Goal: Information Seeking & Learning: Learn about a topic

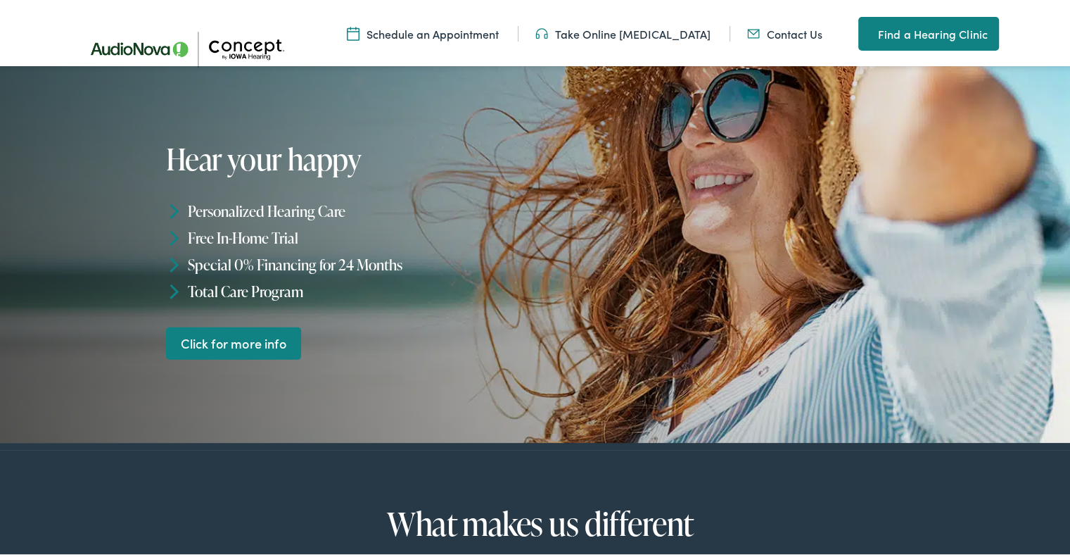
scroll to position [84, 0]
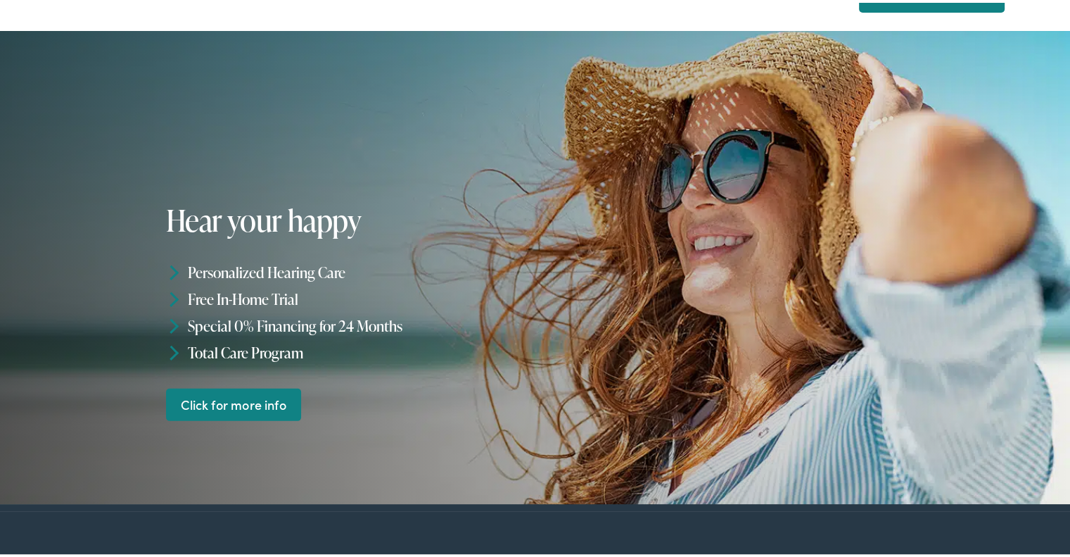
click at [239, 402] on link "Click for more info" at bounding box center [234, 401] width 136 height 33
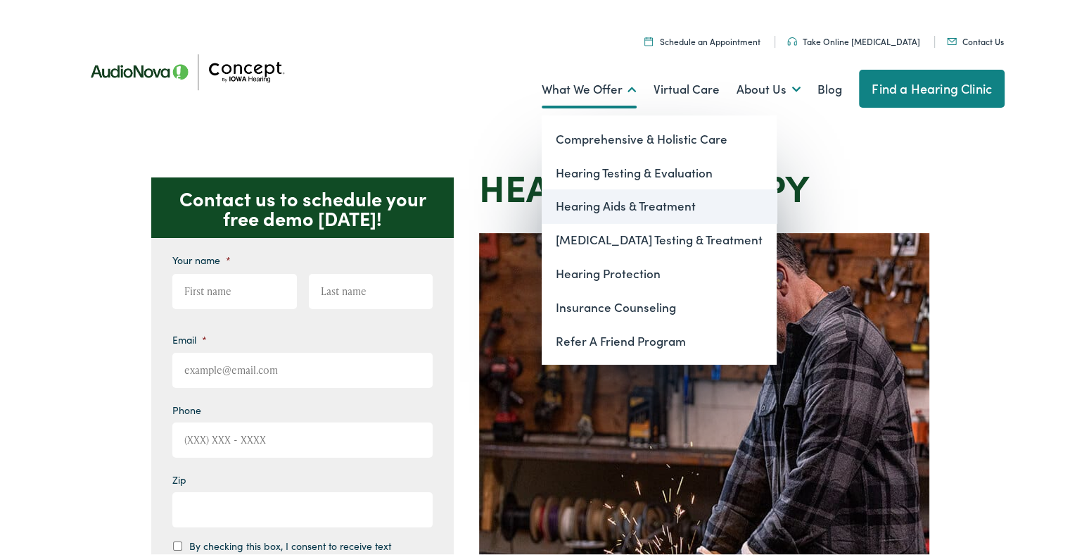
click at [607, 202] on link "Hearing Aids & Treatment" at bounding box center [659, 203] width 235 height 34
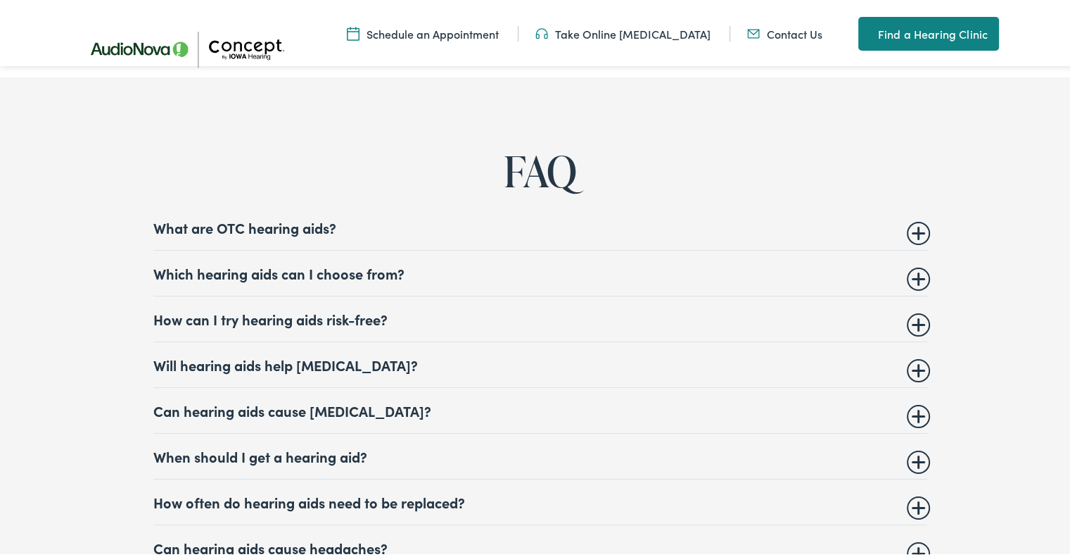
scroll to position [6361, 0]
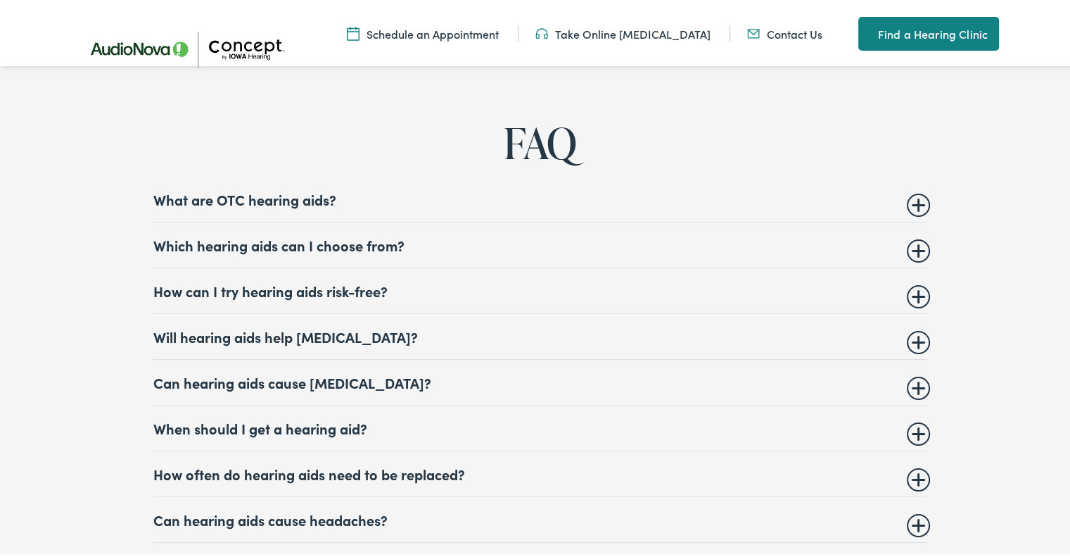
click at [913, 188] on summary "What are OTC hearing aids?" at bounding box center [540, 196] width 774 height 17
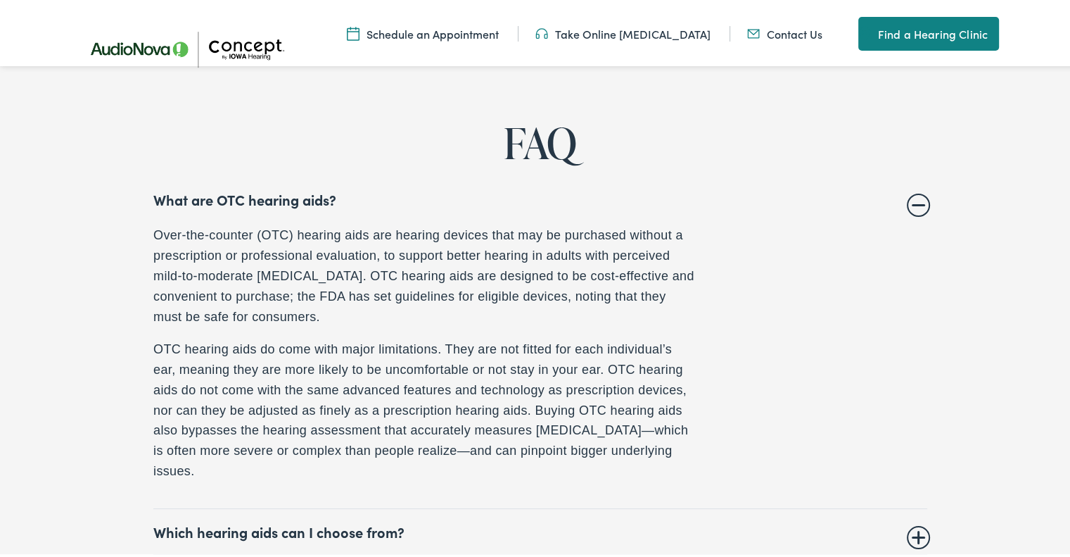
click at [913, 174] on details "What are OTC hearing aids? Over-the-counter (OTC) hearing aids are hearing devi…" at bounding box center [540, 340] width 774 height 332
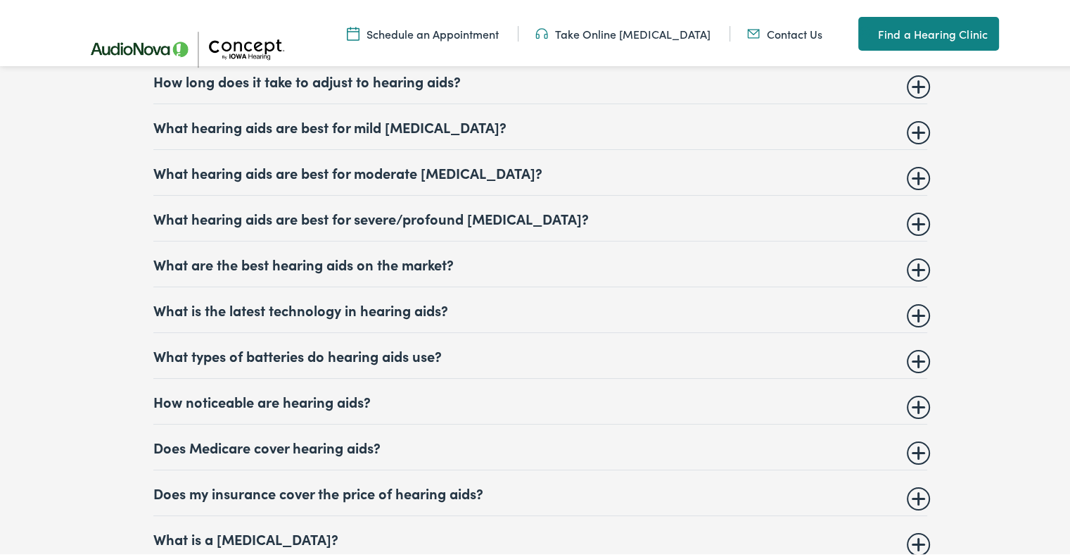
scroll to position [7205, 0]
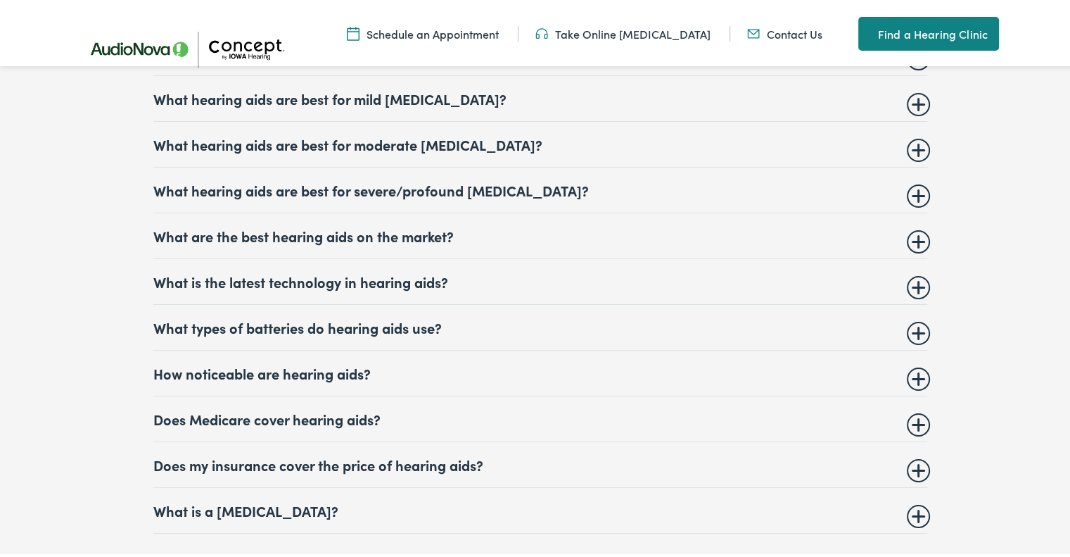
click at [916, 256] on details "What is the latest technology in hearing aids? There is always new hearing aid …" at bounding box center [540, 279] width 774 height 46
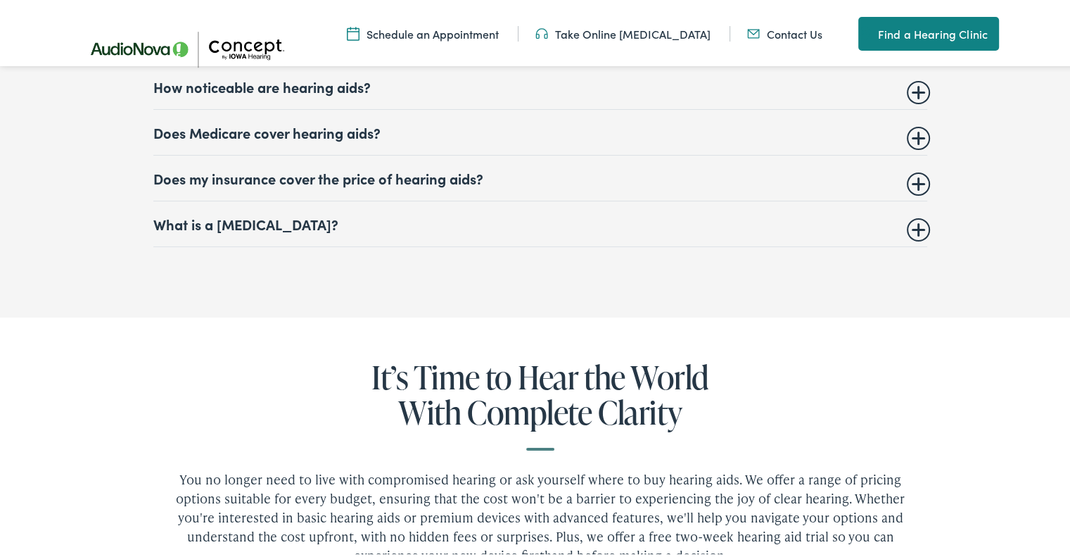
scroll to position [6919, 0]
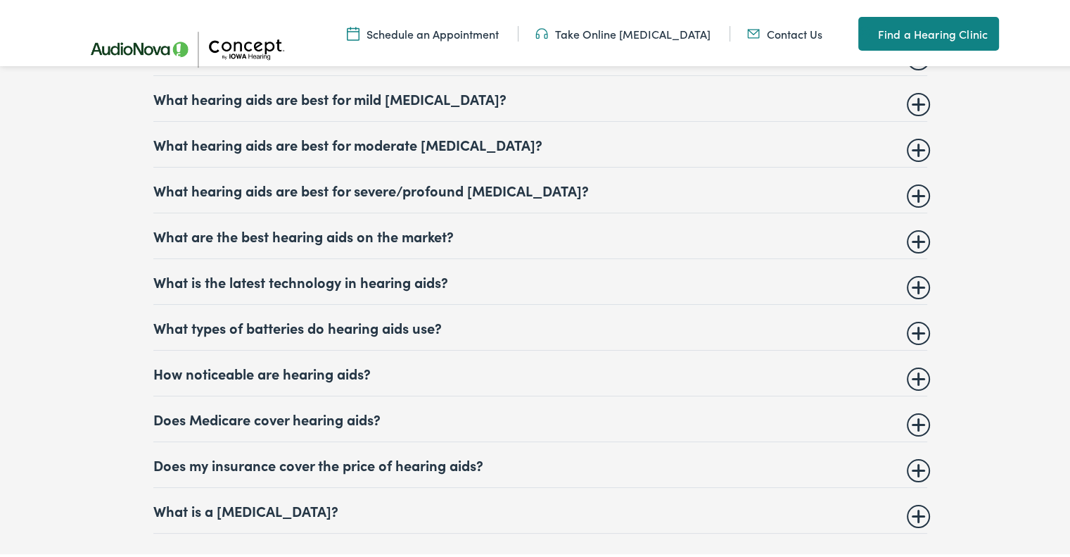
click at [916, 270] on summary "What is the latest technology in hearing aids?" at bounding box center [540, 278] width 774 height 17
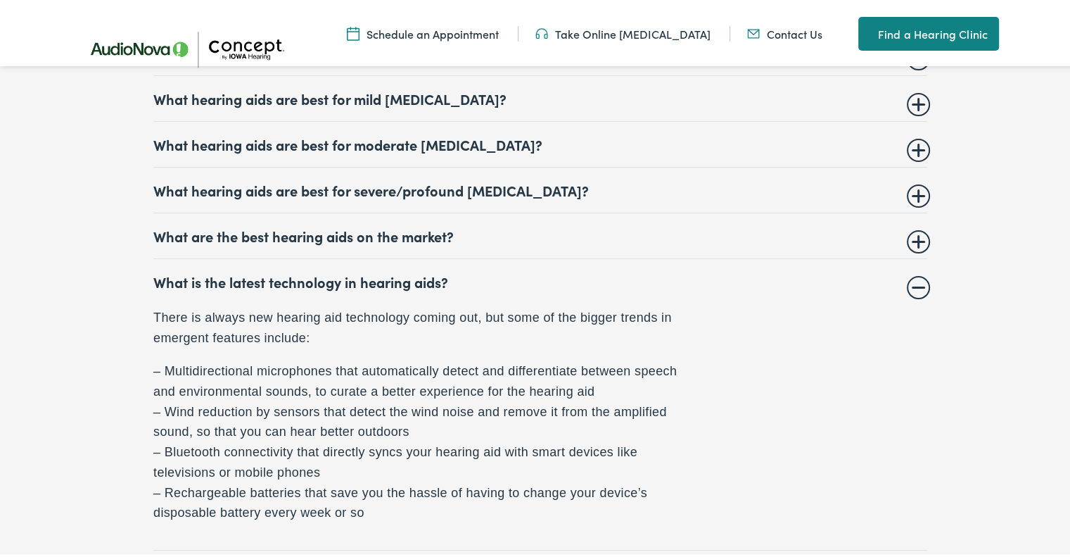
click at [916, 270] on summary "What is the latest technology in hearing aids?" at bounding box center [540, 278] width 774 height 17
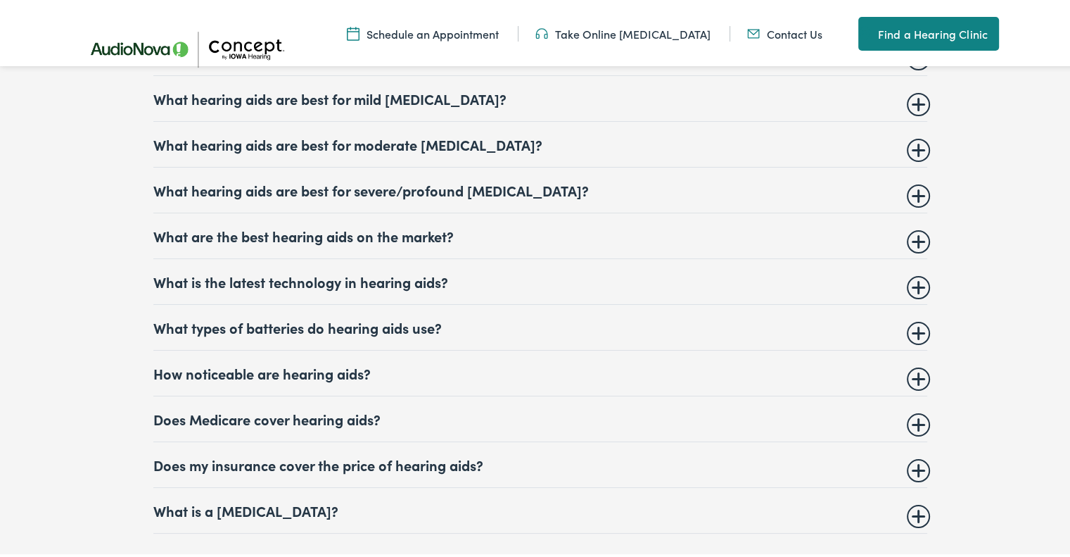
click at [916, 270] on summary "What is the latest technology in hearing aids?" at bounding box center [540, 278] width 774 height 17
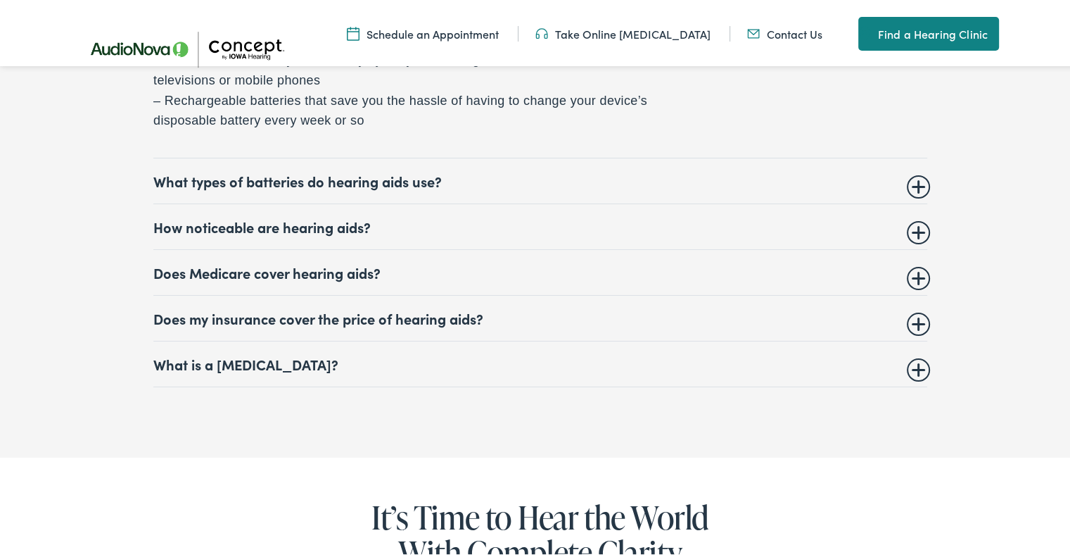
scroll to position [7313, 0]
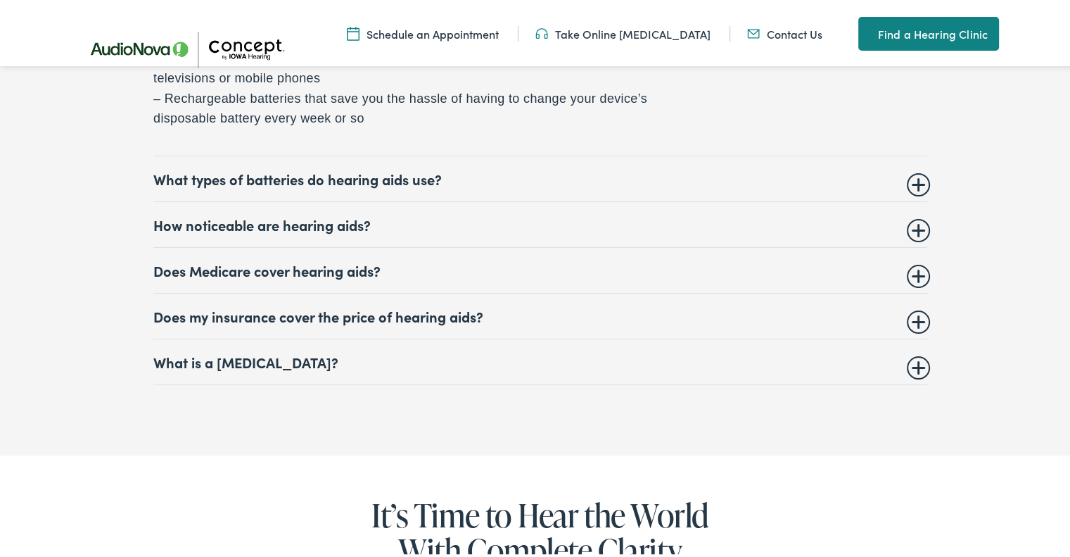
click at [903, 199] on details "How noticeable are hearing aids? The different types of hearing aids vary in ho…" at bounding box center [540, 222] width 774 height 46
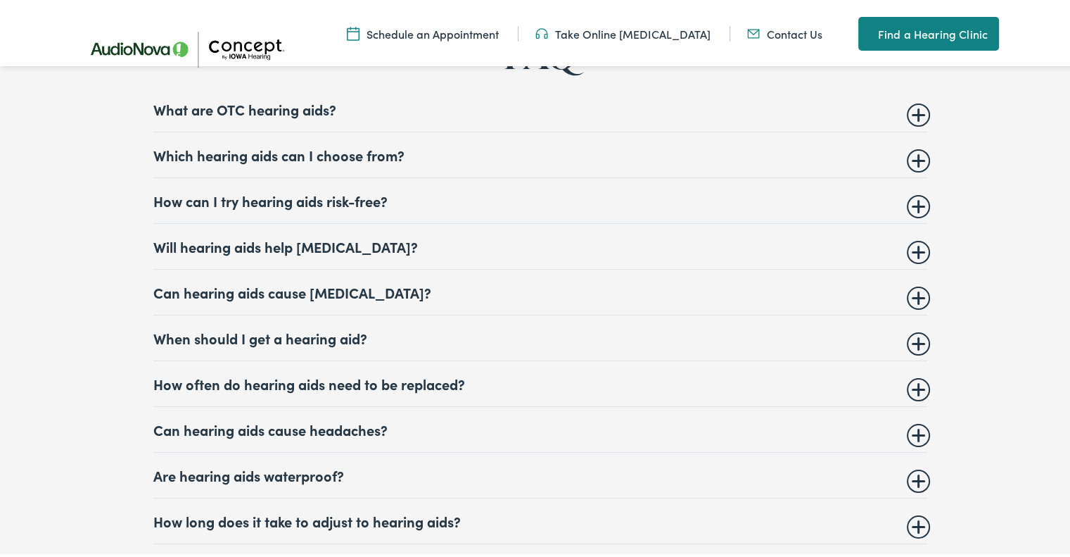
scroll to position [6470, 0]
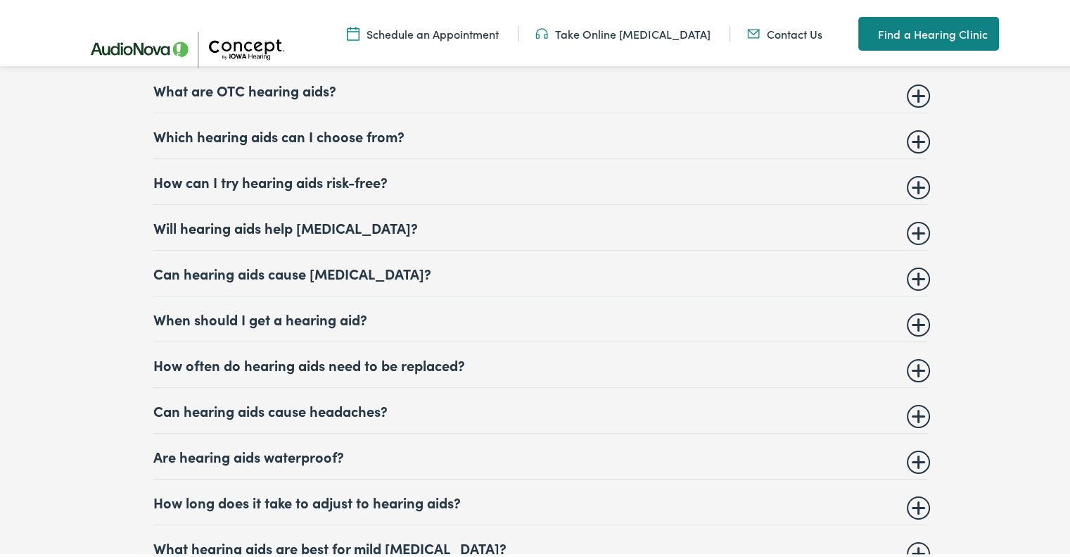
click at [906, 307] on summary "When should I get a hearing aid?" at bounding box center [540, 315] width 774 height 17
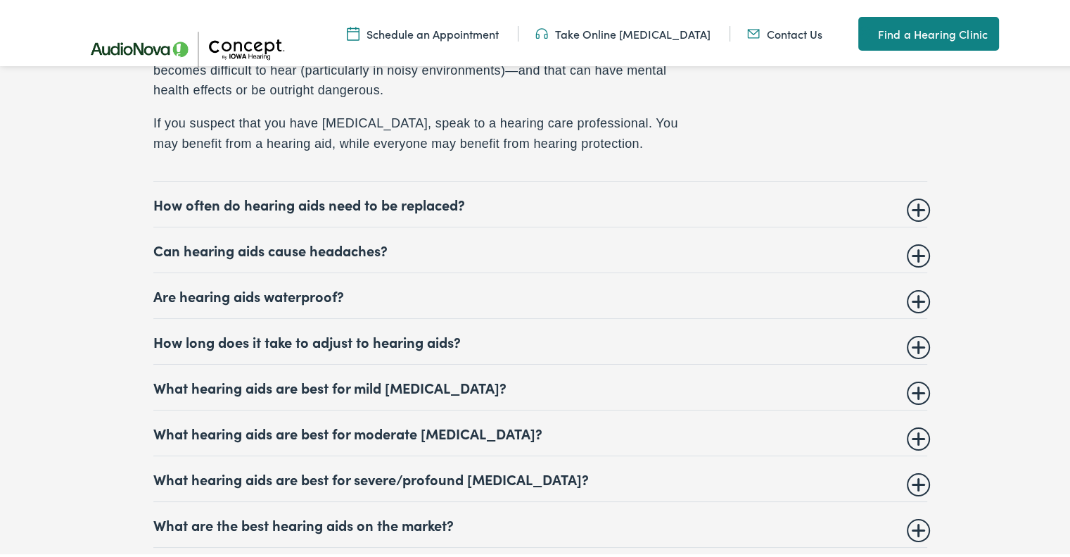
scroll to position [6864, 0]
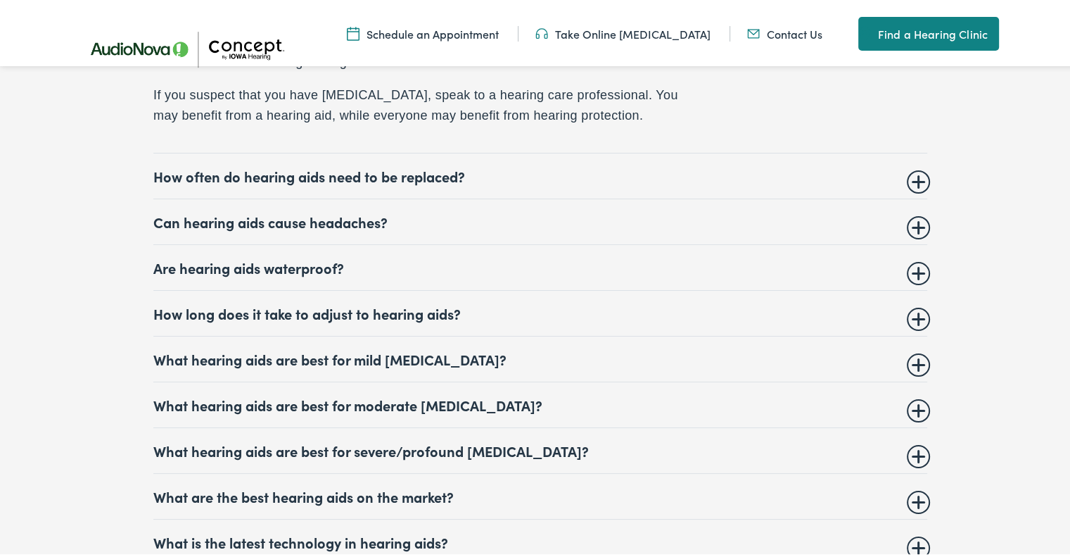
click at [916, 165] on summary "How often do hearing aids need to be replaced?" at bounding box center [540, 173] width 774 height 17
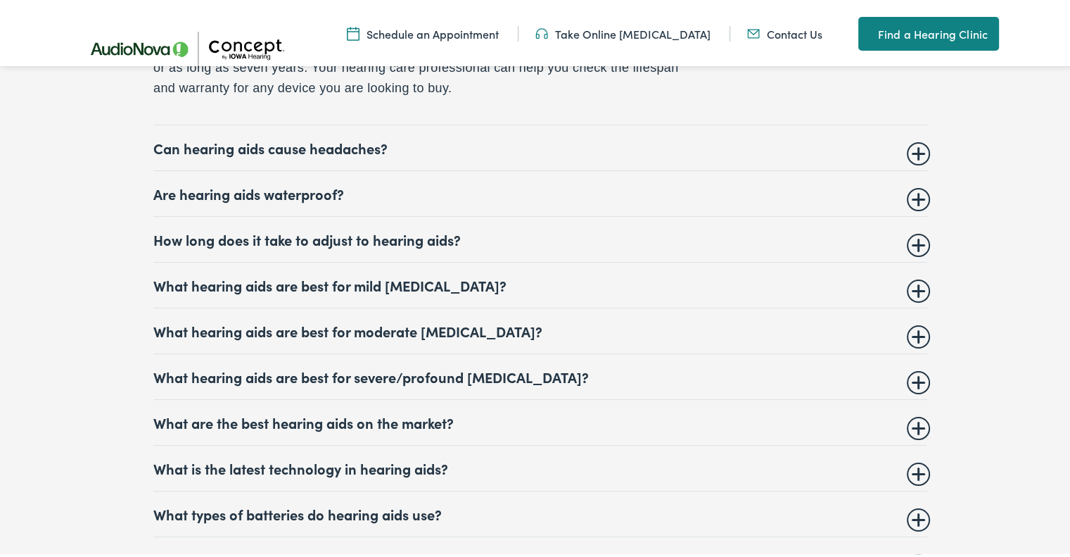
scroll to position [6846, 0]
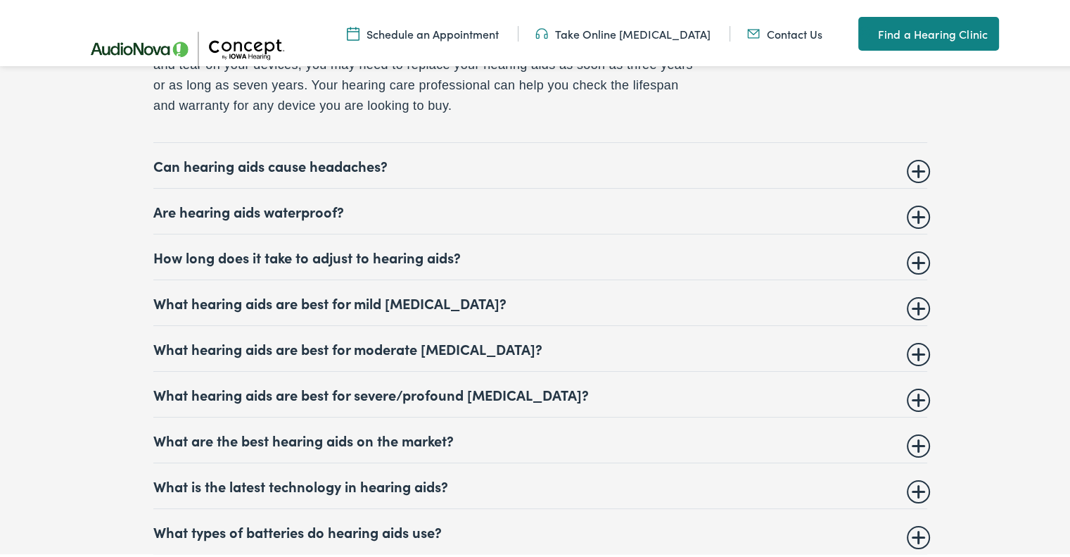
click at [916, 140] on details "Can hearing aids cause headaches? Some people report that when they first start…" at bounding box center [540, 163] width 774 height 46
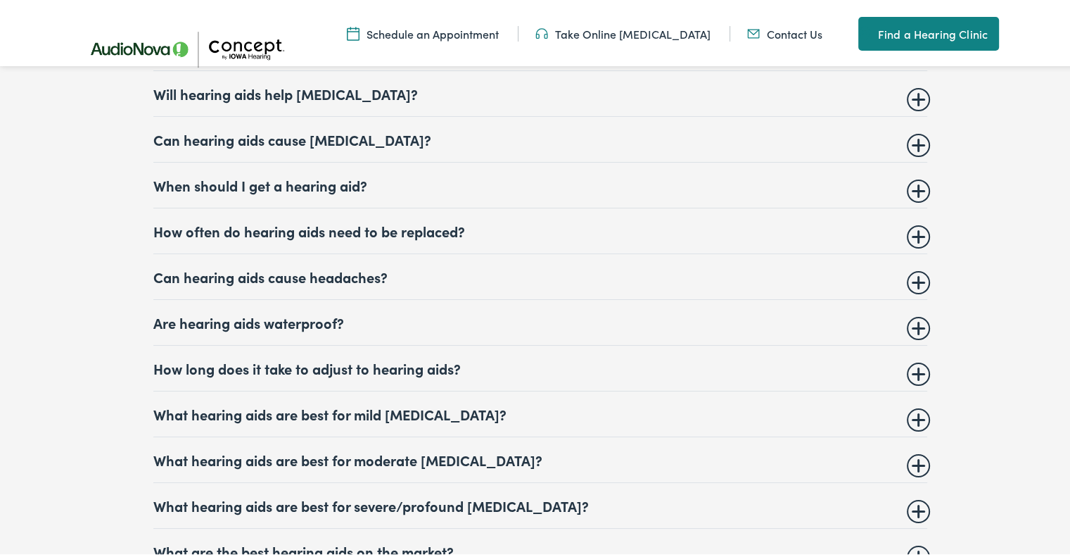
scroll to position [6613, 0]
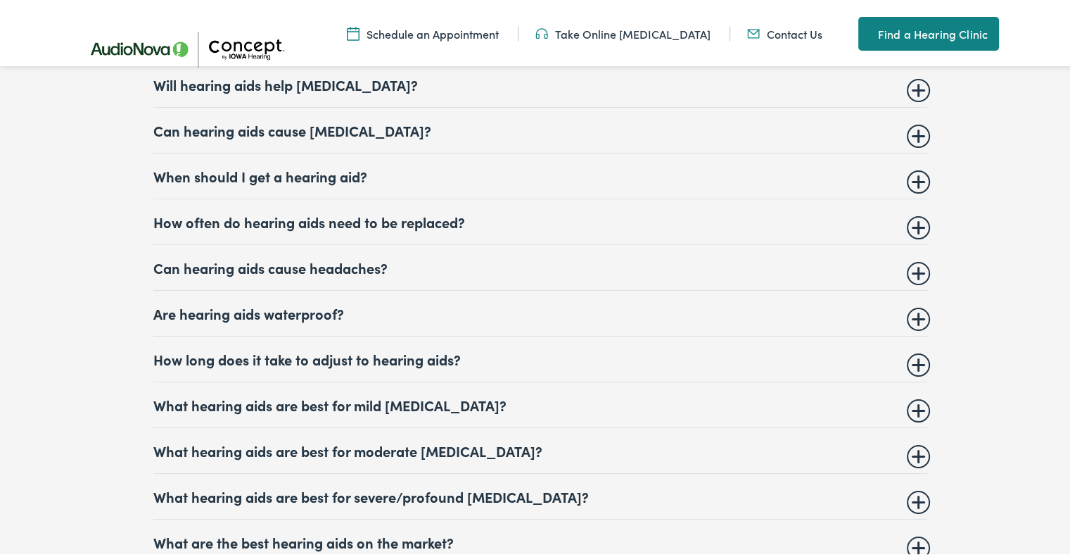
click at [912, 210] on summary "How often do hearing aids need to be replaced?" at bounding box center [540, 218] width 774 height 17
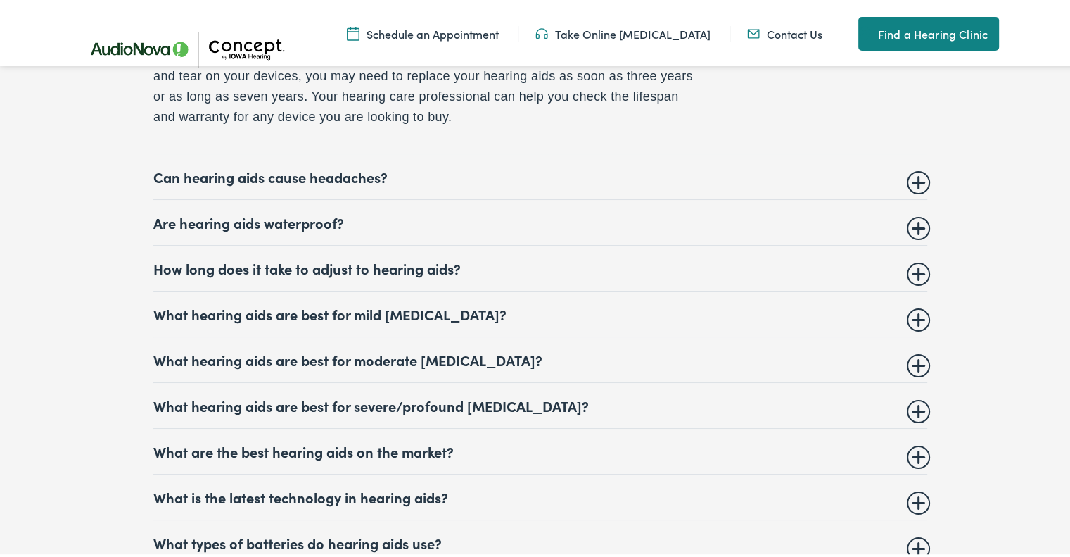
scroll to position [6838, 0]
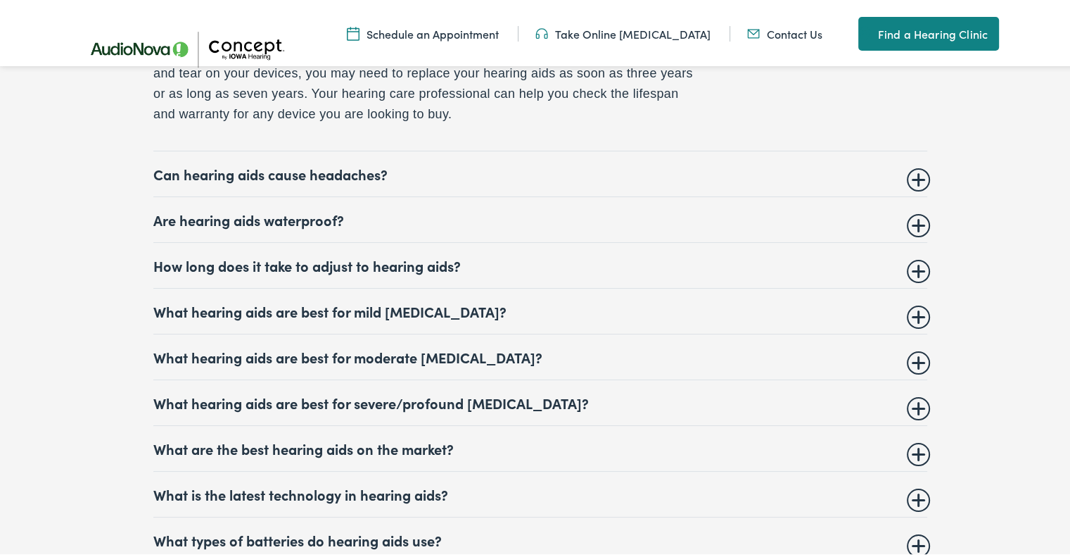
click at [914, 163] on summary "Can hearing aids cause headaches?" at bounding box center [540, 171] width 774 height 17
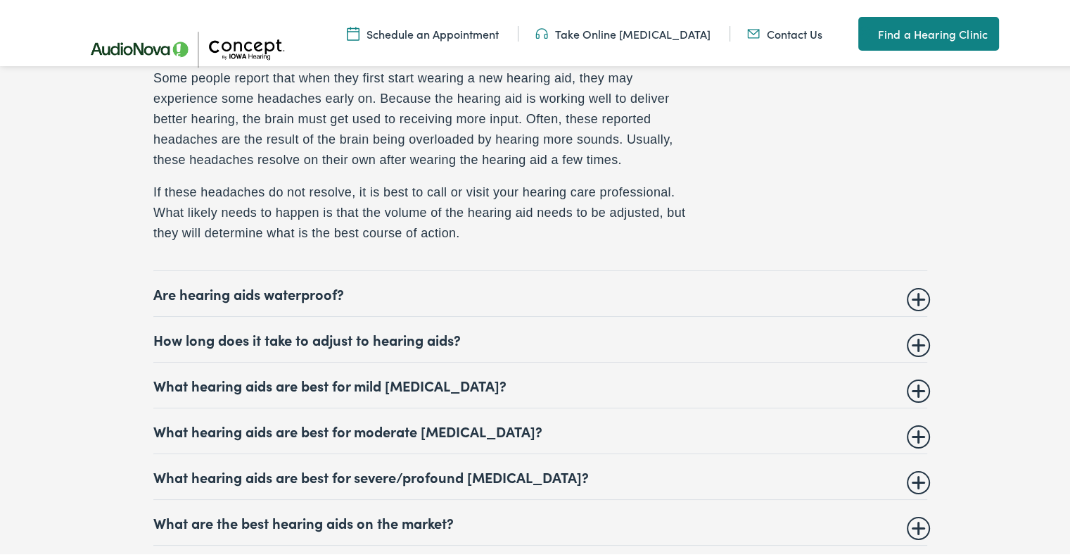
scroll to position [6820, 0]
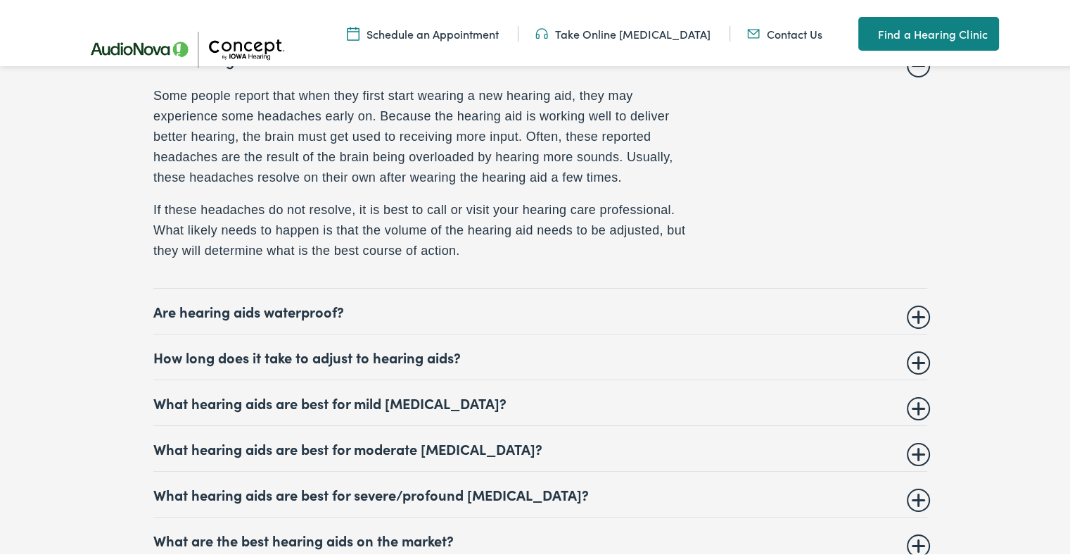
click at [908, 300] on summary "Are hearing aids waterproof?" at bounding box center [540, 308] width 774 height 17
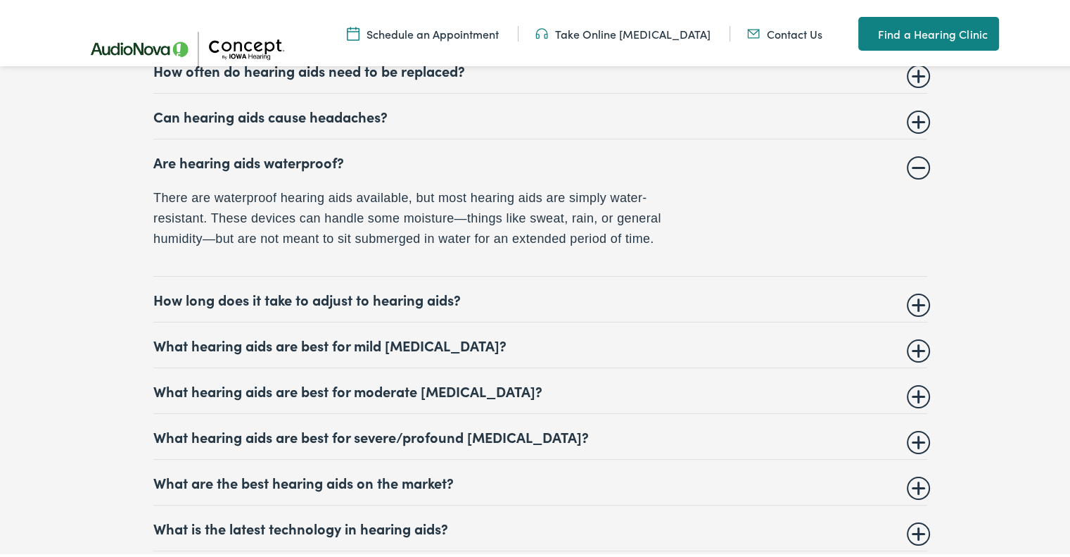
scroll to position [6736, 0]
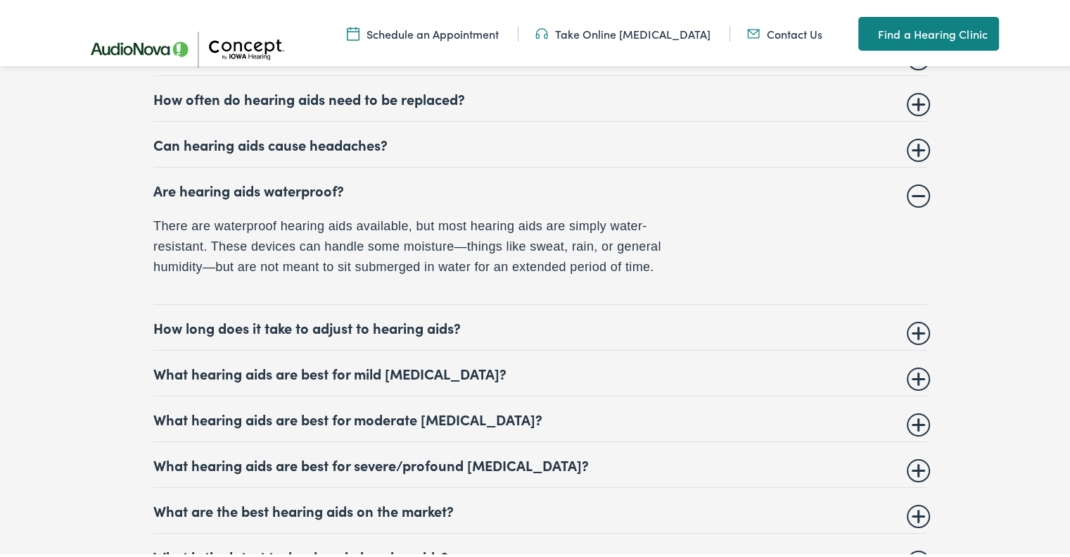
click at [919, 302] on details "How long does it take to adjust to hearing aids? Most people get used to their …" at bounding box center [540, 325] width 774 height 46
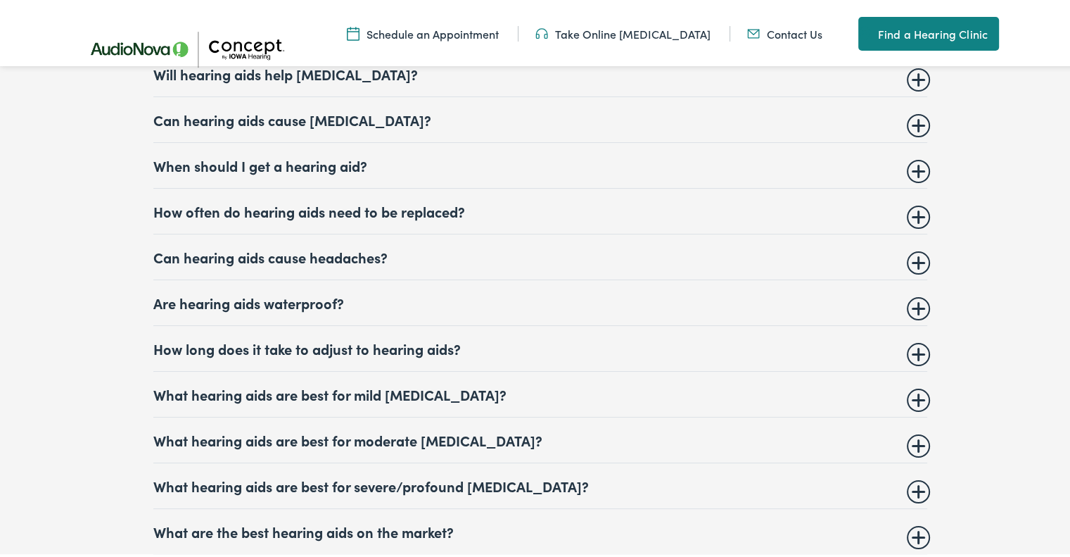
scroll to position [6548, 0]
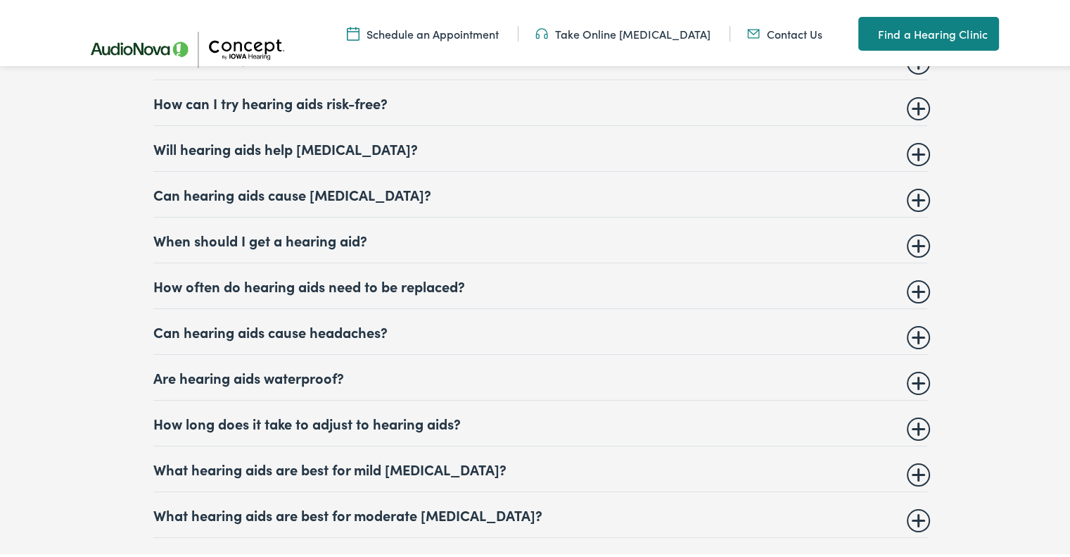
click at [915, 412] on summary "How long does it take to adjust to hearing aids?" at bounding box center [540, 420] width 774 height 17
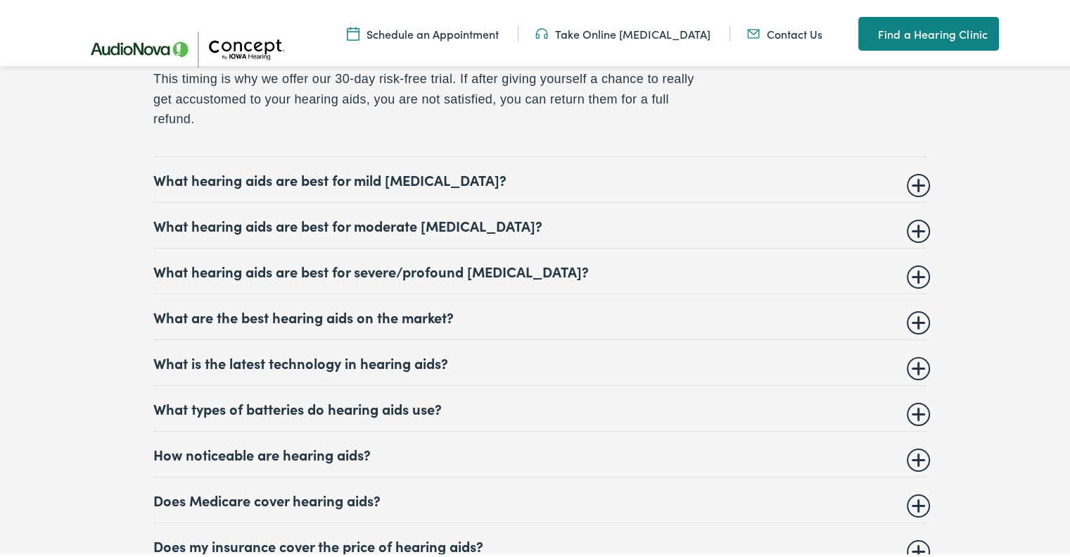
scroll to position [7111, 0]
